Goal: Task Accomplishment & Management: Manage account settings

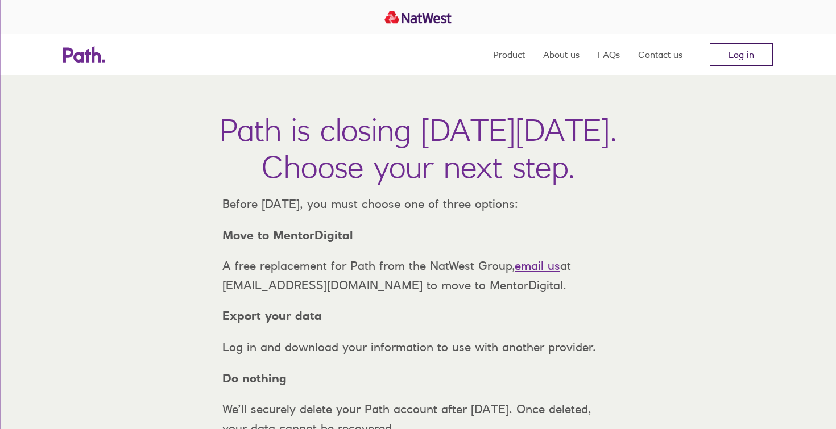
click at [730, 49] on link "Log in" at bounding box center [741, 54] width 63 height 23
click at [732, 60] on link "Log in" at bounding box center [741, 54] width 63 height 23
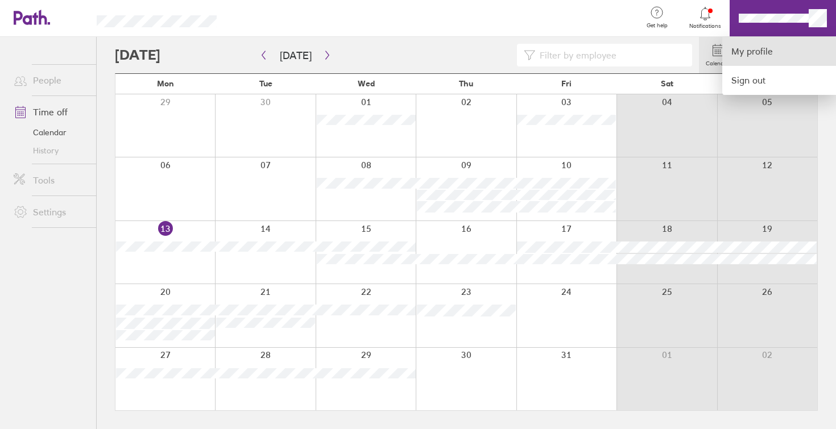
click at [764, 54] on link "My profile" at bounding box center [779, 51] width 114 height 29
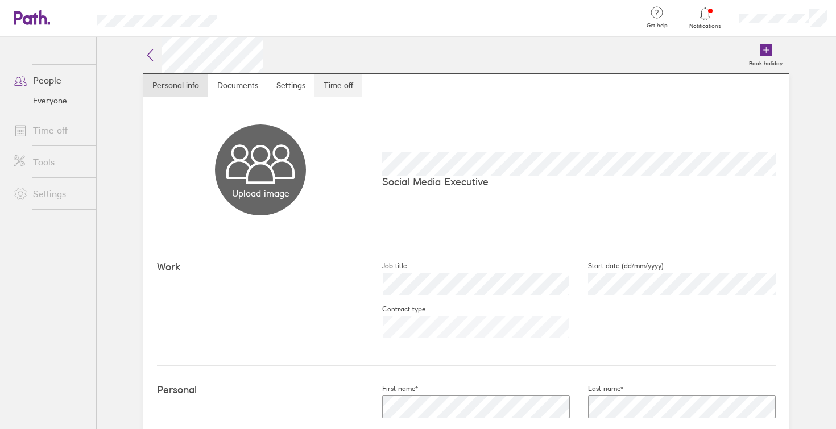
click at [343, 86] on link "Time off" at bounding box center [338, 85] width 48 height 23
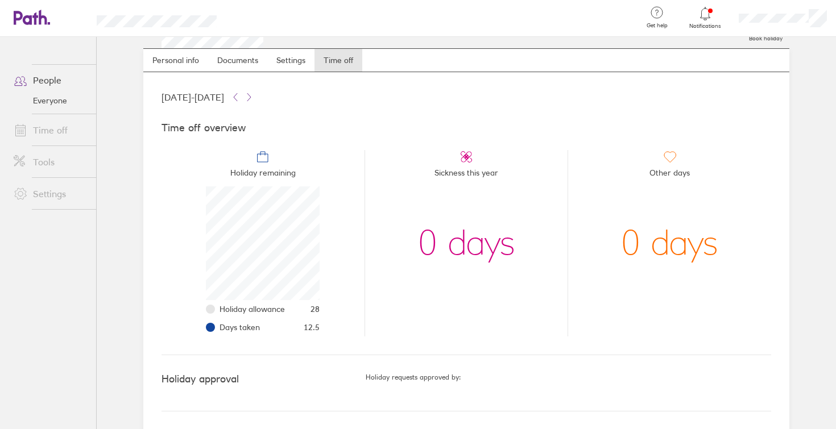
scroll to position [26, 0]
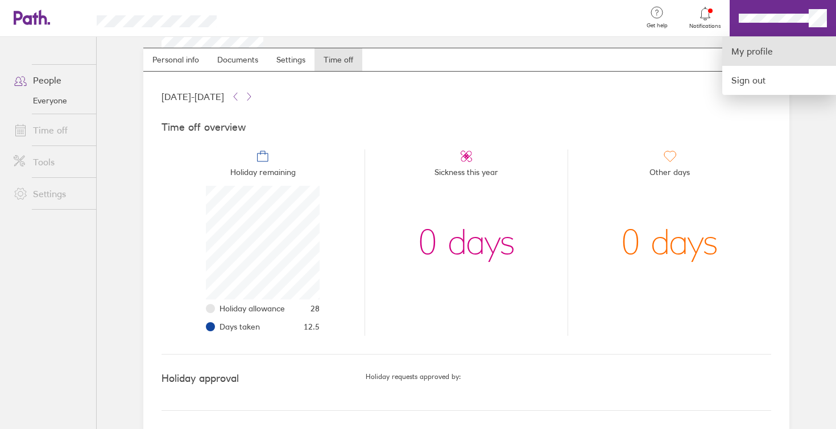
click at [746, 54] on link "My profile" at bounding box center [779, 51] width 114 height 29
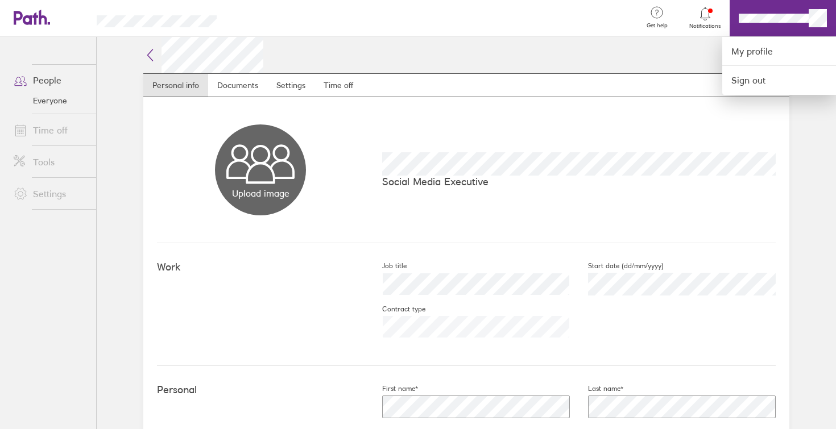
click at [41, 7] on div at bounding box center [418, 214] width 836 height 429
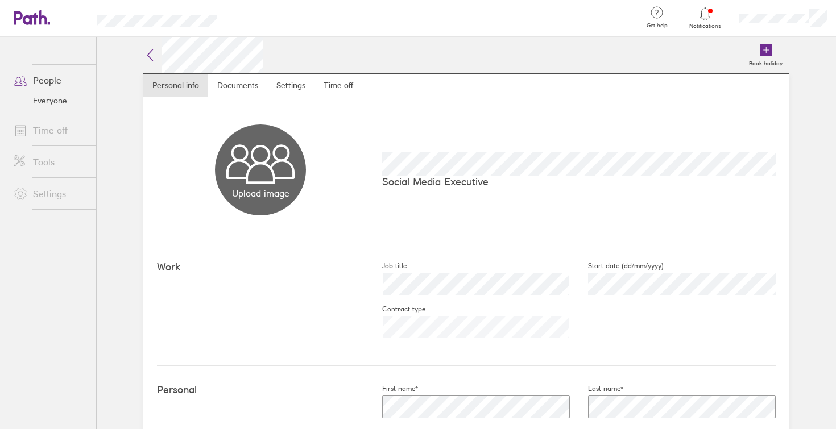
click at [25, 22] on icon at bounding box center [26, 18] width 24 height 14
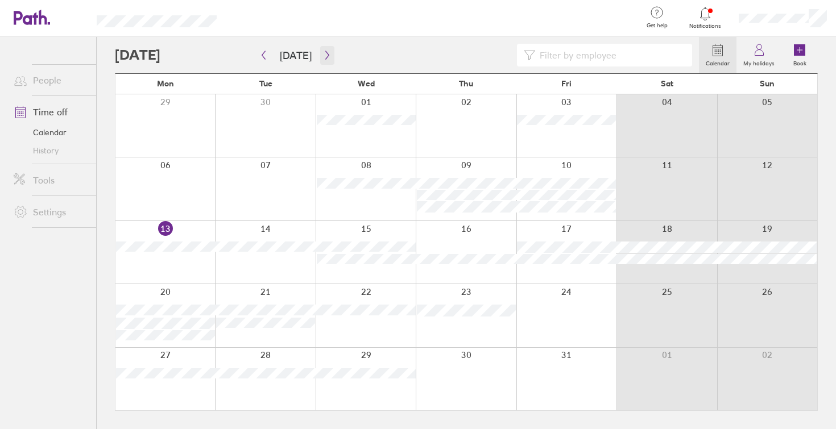
click at [328, 52] on button "button" at bounding box center [327, 55] width 14 height 19
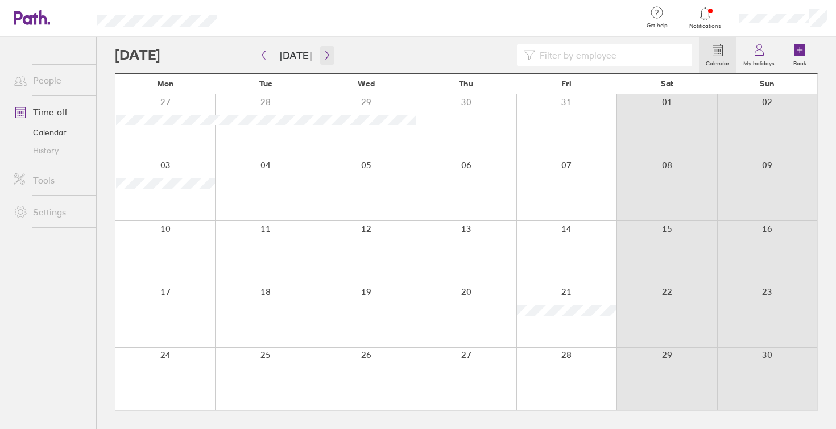
click at [328, 52] on button "button" at bounding box center [327, 55] width 14 height 19
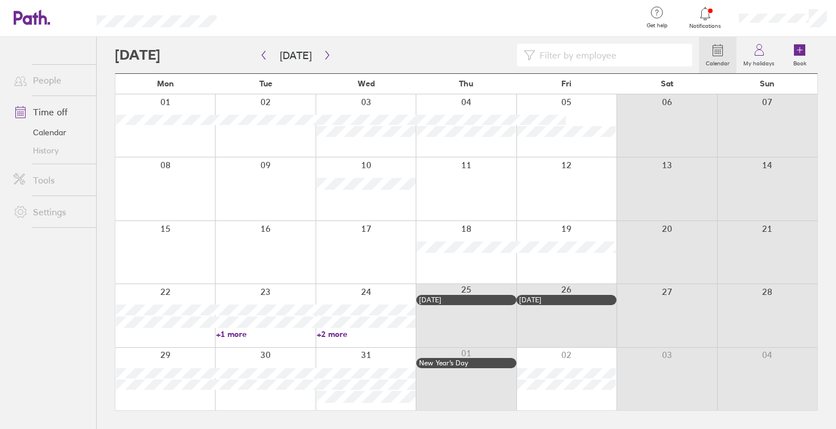
click at [240, 334] on link "+1 more" at bounding box center [265, 334] width 99 height 10
click at [577, 179] on div at bounding box center [566, 189] width 100 height 63
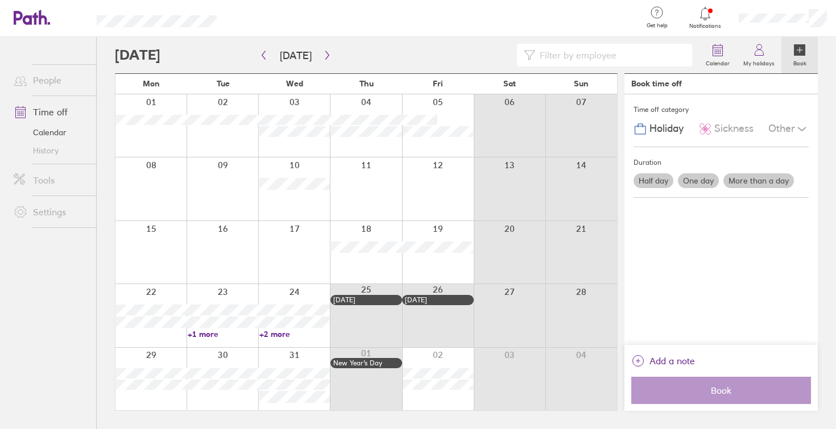
click at [797, 63] on label "Book" at bounding box center [799, 62] width 27 height 10
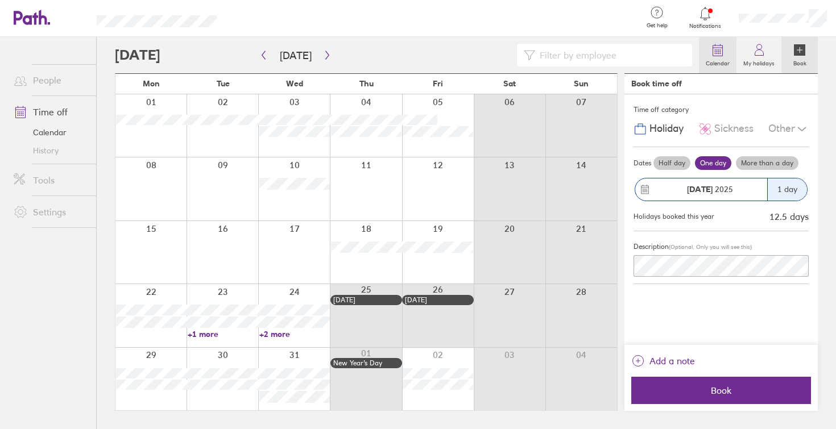
click at [706, 65] on label "Calendar" at bounding box center [718, 62] width 38 height 10
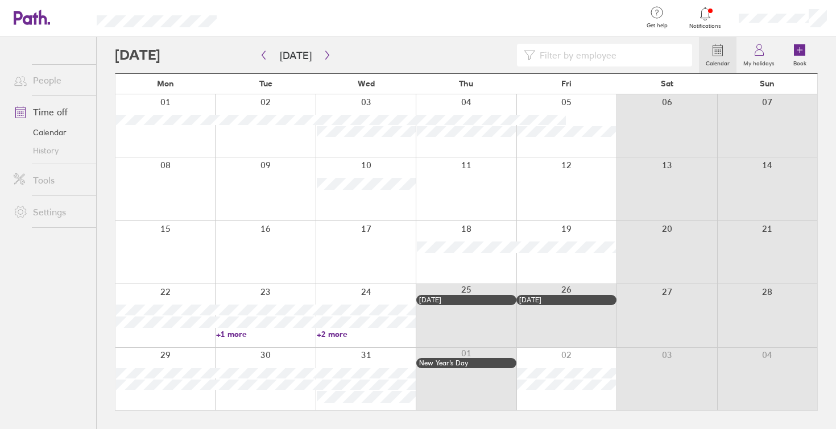
click at [235, 339] on div at bounding box center [265, 315] width 100 height 63
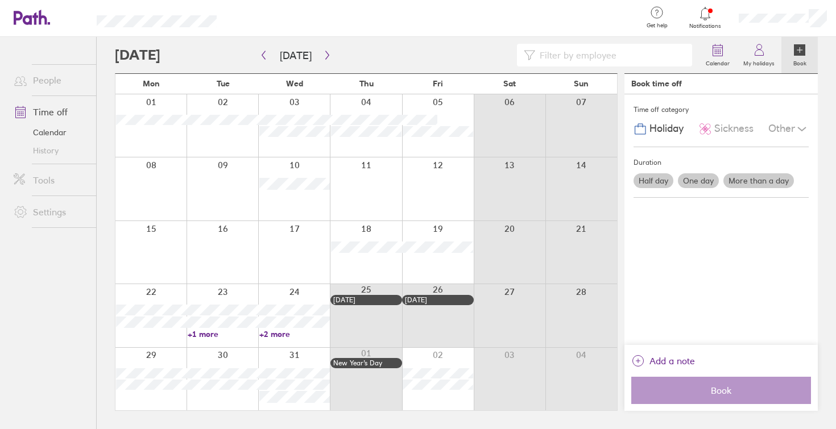
click at [210, 337] on link "+1 more" at bounding box center [223, 334] width 71 height 10
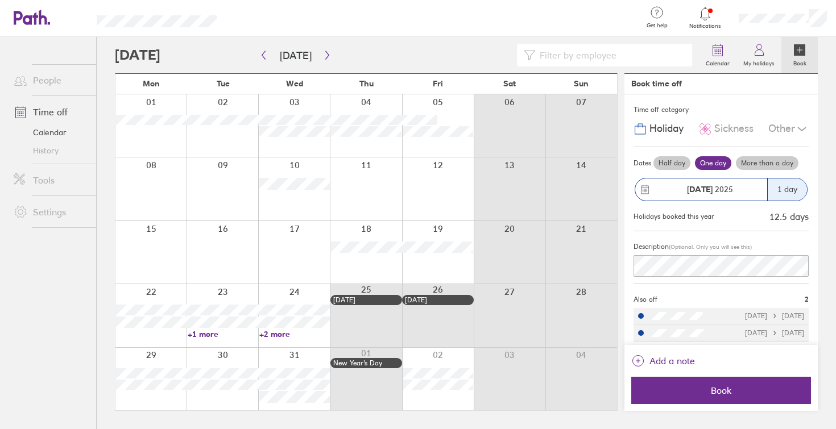
click at [796, 58] on label "Book" at bounding box center [799, 62] width 27 height 10
click at [734, 53] on link "Calendar" at bounding box center [718, 55] width 38 height 36
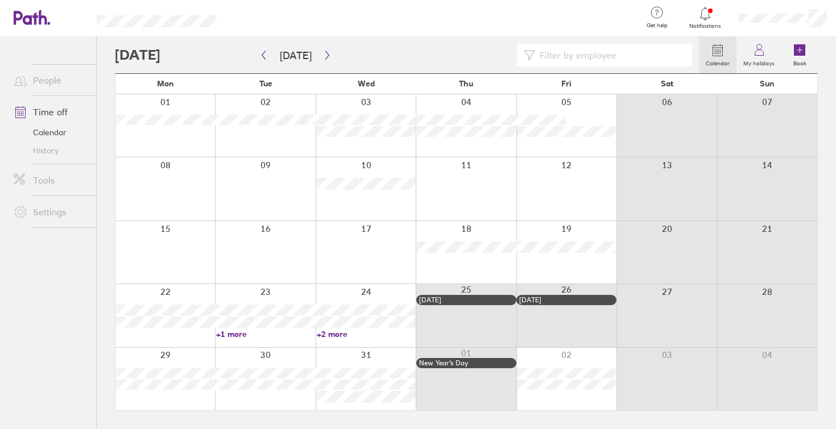
click at [254, 53] on div at bounding box center [407, 55] width 584 height 23
click at [260, 53] on icon "button" at bounding box center [263, 55] width 9 height 9
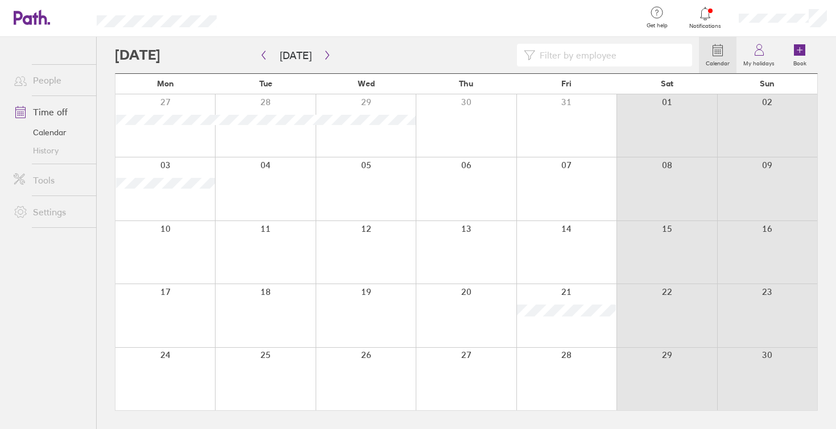
click at [562, 194] on div at bounding box center [566, 189] width 100 height 63
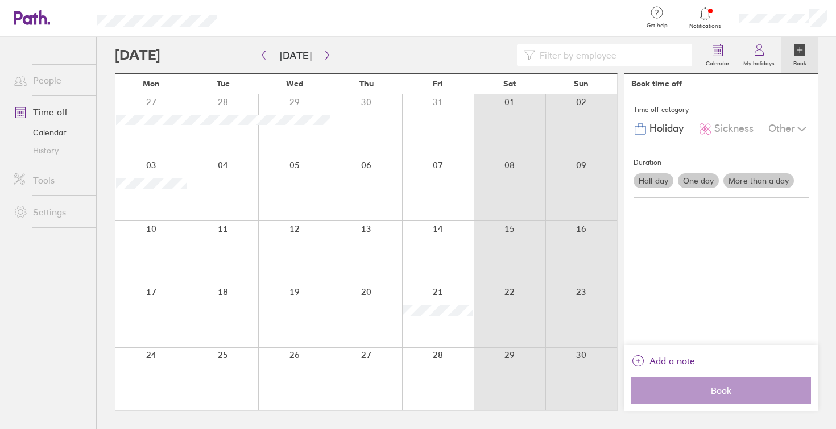
click at [688, 188] on div "Half day One day More than a day" at bounding box center [721, 180] width 180 height 19
click at [699, 184] on label "One day" at bounding box center [698, 180] width 41 height 15
click at [0, 0] on input "One day" at bounding box center [0, 0] width 0 height 0
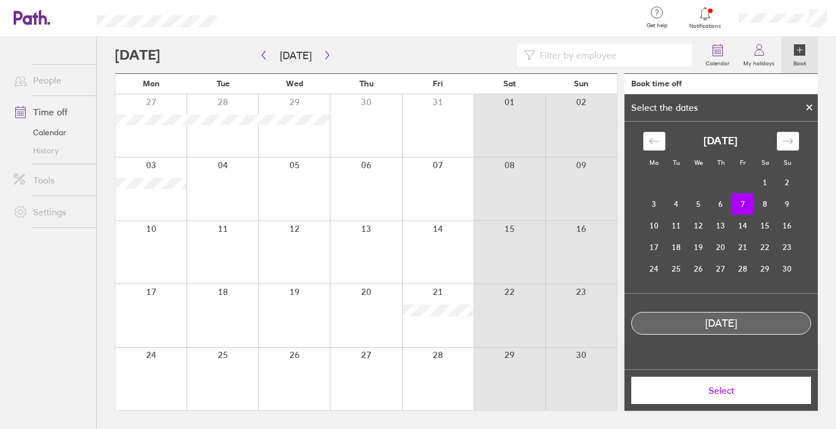
click at [743, 205] on td "7" at bounding box center [743, 204] width 22 height 22
click at [727, 386] on span "Select" at bounding box center [721, 391] width 164 height 10
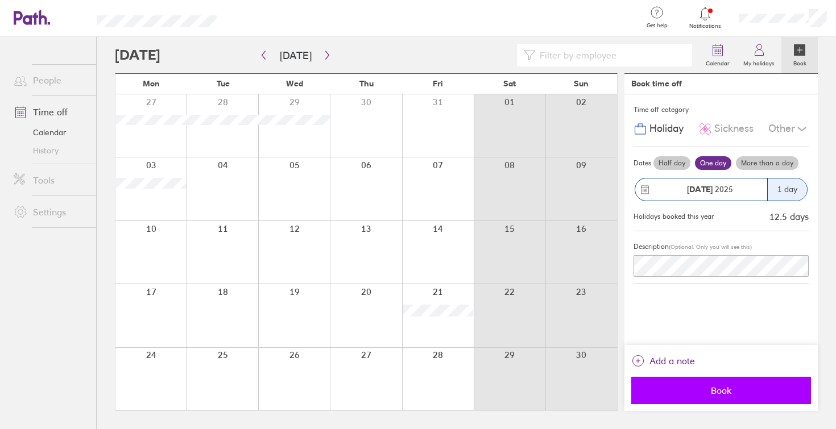
click at [731, 387] on span "Book" at bounding box center [721, 391] width 164 height 10
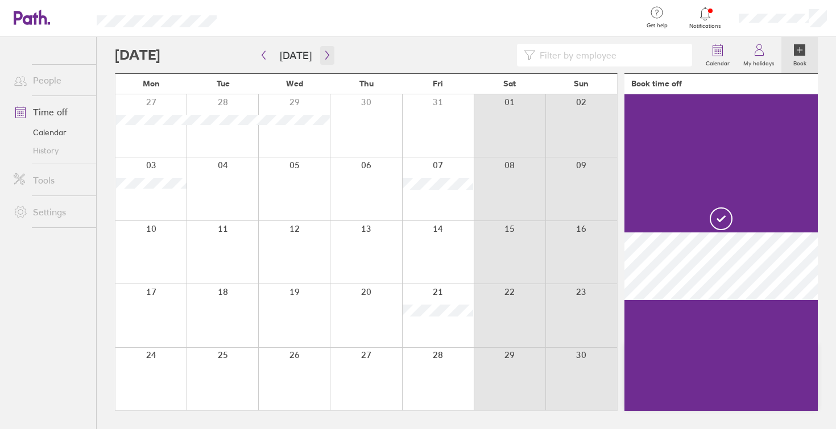
click at [323, 53] on icon "button" at bounding box center [327, 55] width 9 height 9
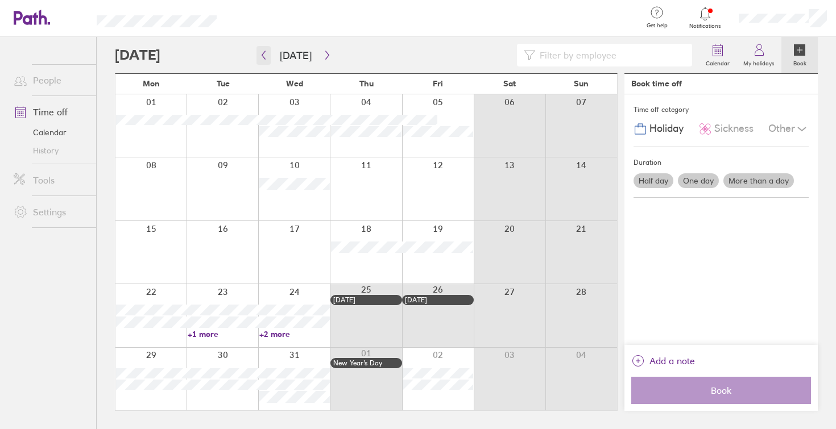
click at [267, 56] on icon "button" at bounding box center [263, 55] width 9 height 9
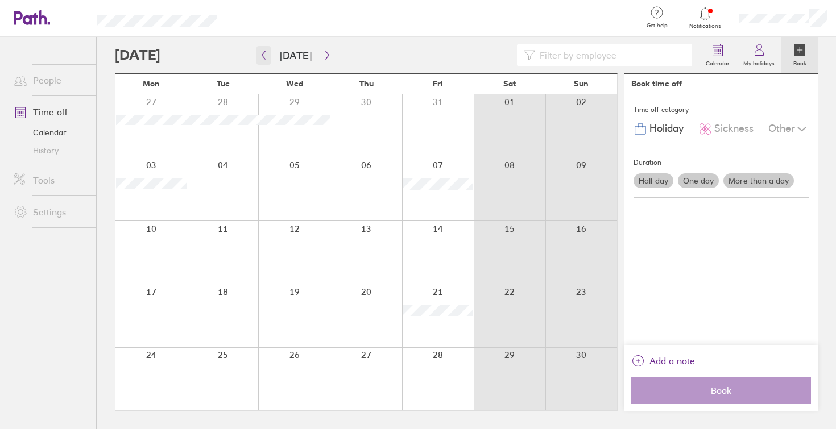
click at [267, 56] on icon "button" at bounding box center [263, 55] width 9 height 9
